Goal: Information Seeking & Learning: Learn about a topic

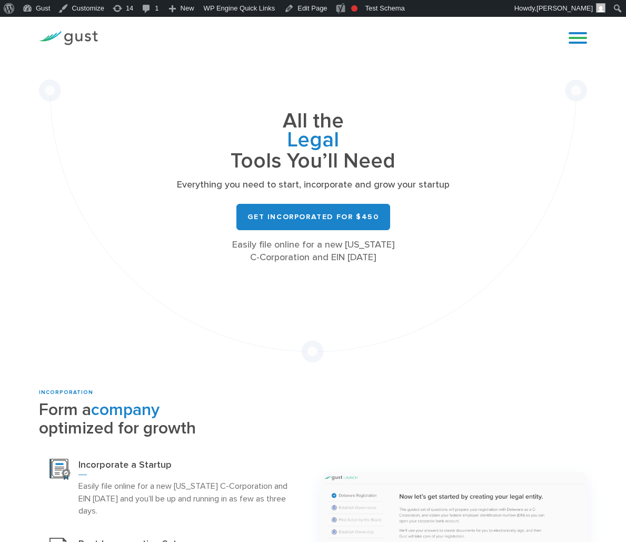
click at [0, 0] on link "Pricing" at bounding box center [0, 0] width 0 height 0
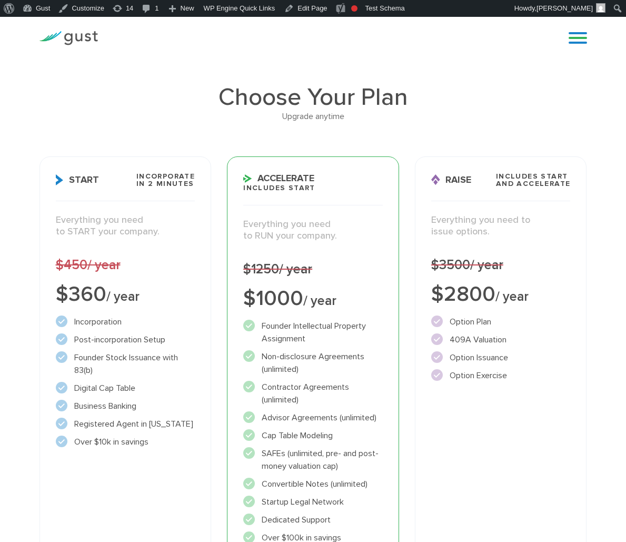
click at [601, 112] on div "Choose Your Plan Upgrade anytime Start Incorporate in 2 Minutes Everything you …" at bounding box center [313, 362] width 626 height 554
